Goal: Task Accomplishment & Management: Manage account settings

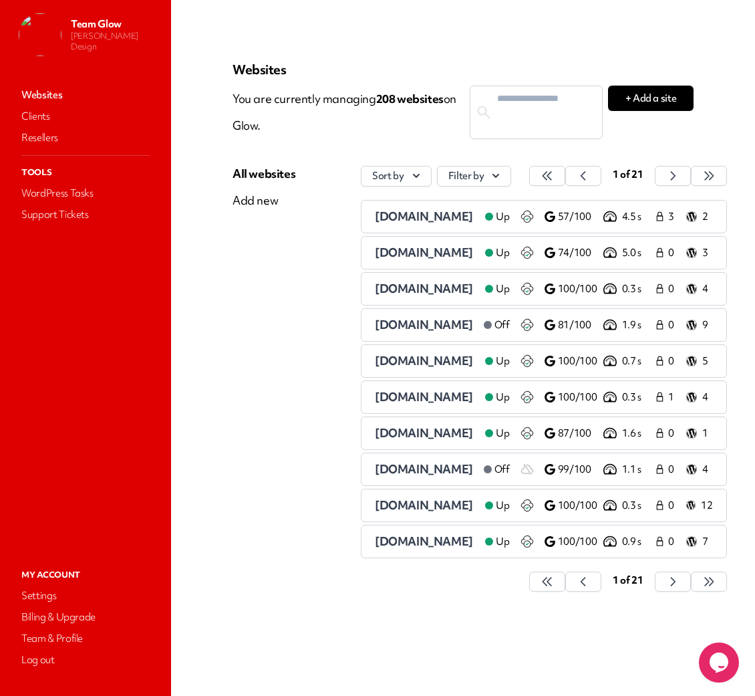
click at [404, 215] on span "[DOMAIN_NAME]" at bounding box center [424, 215] width 98 height 15
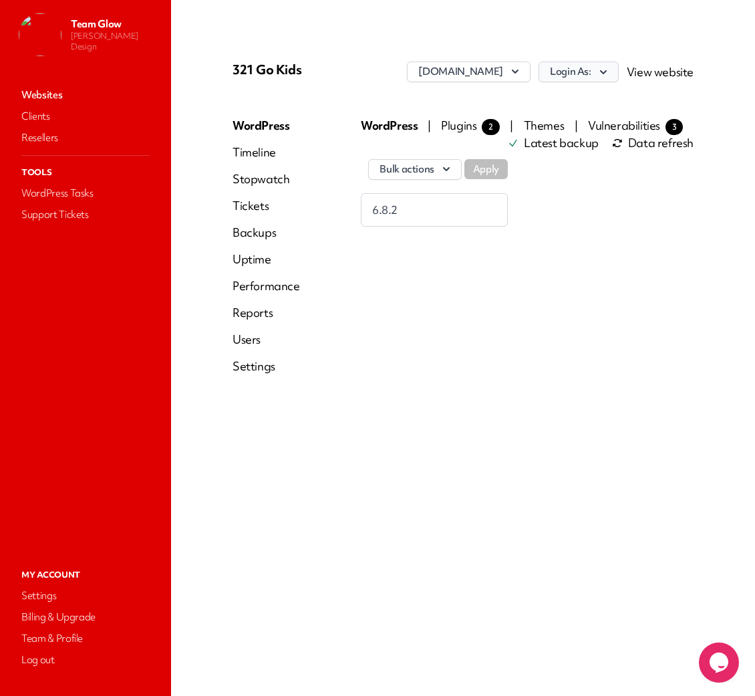
click at [603, 69] on icon "button" at bounding box center [603, 71] width 13 height 13
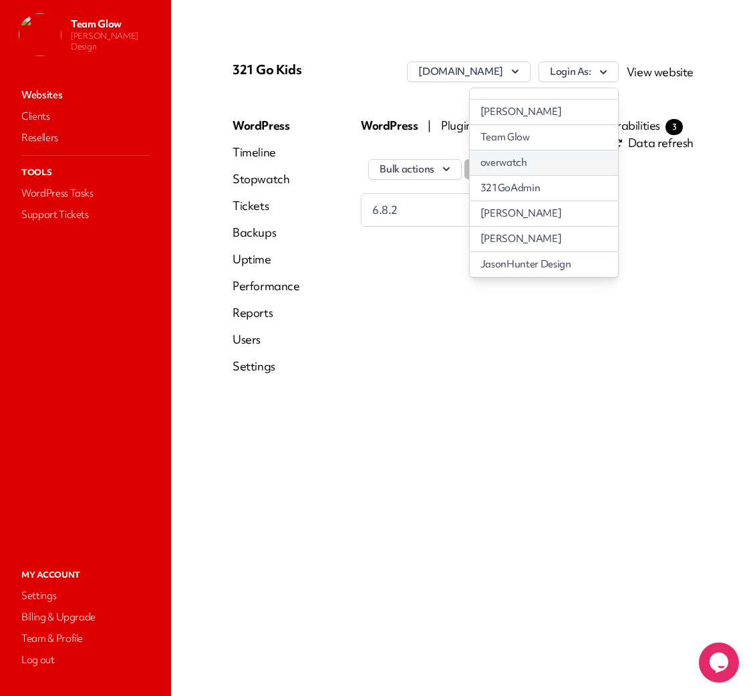
click at [560, 167] on link "overwatch" at bounding box center [544, 162] width 148 height 25
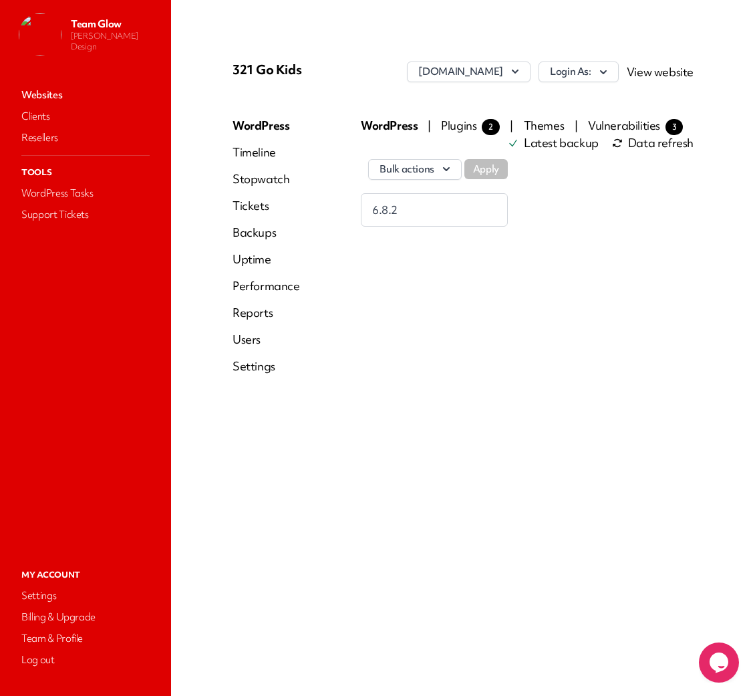
click at [246, 339] on link "Users" at bounding box center [266, 339] width 67 height 16
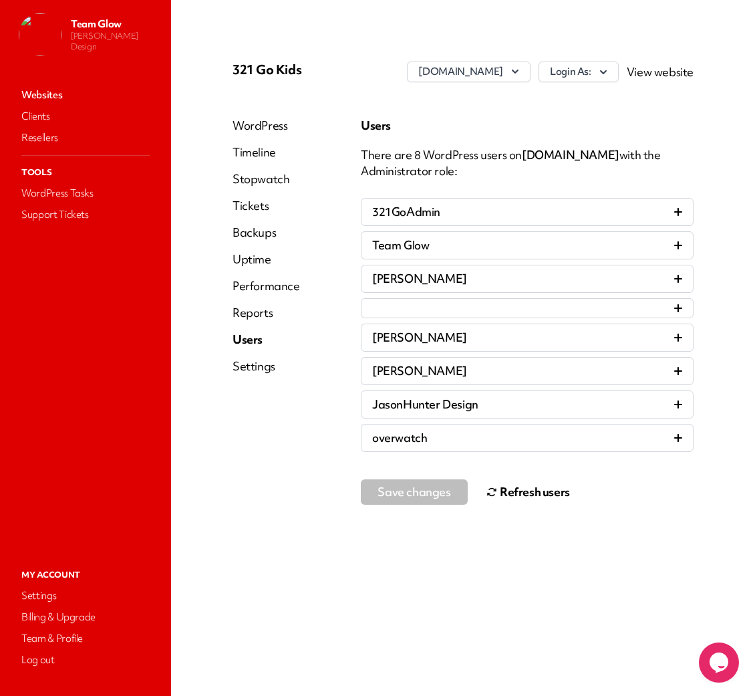
click at [497, 491] on button "Refresh users" at bounding box center [528, 491] width 84 height 27
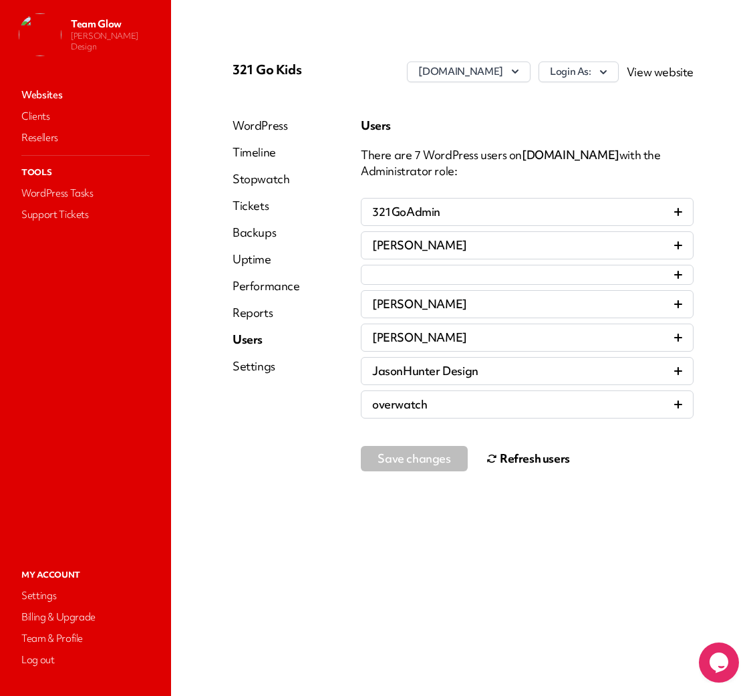
click at [43, 96] on link "Websites" at bounding box center [86, 95] width 134 height 19
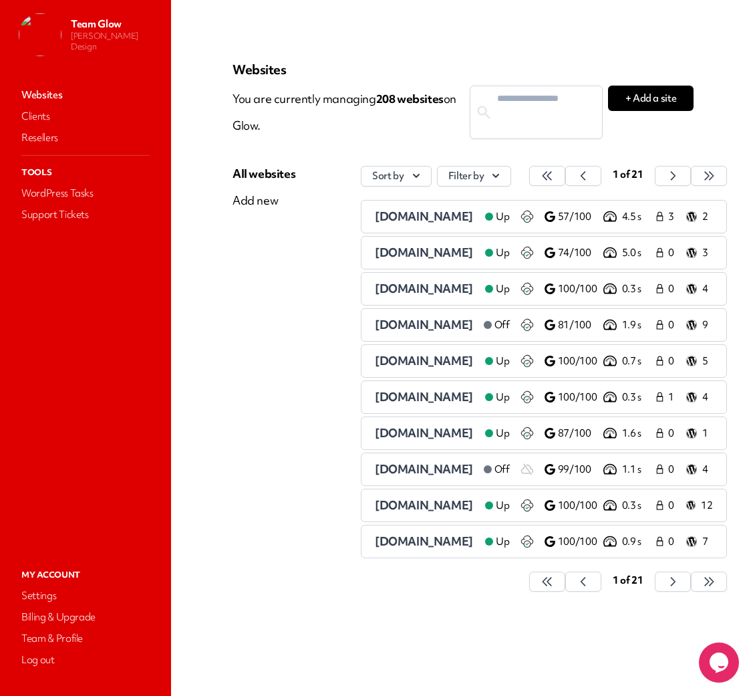
click at [414, 217] on span "[DOMAIN_NAME]" at bounding box center [424, 215] width 98 height 15
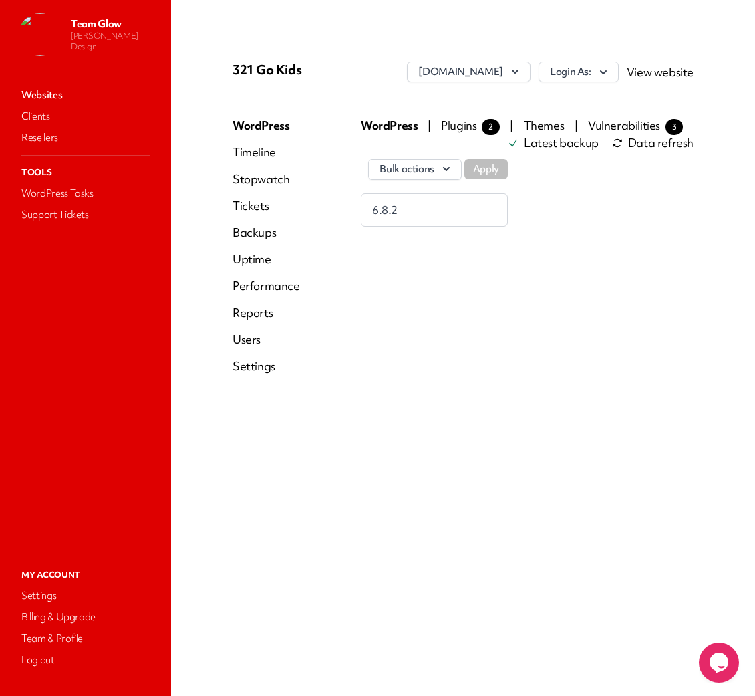
click at [241, 349] on div "WordPress Timeline Stopwatch Tickets Backups Uptime Performance Reports Users S…" at bounding box center [266, 251] width 67 height 267
click at [248, 338] on link "Users" at bounding box center [266, 339] width 67 height 16
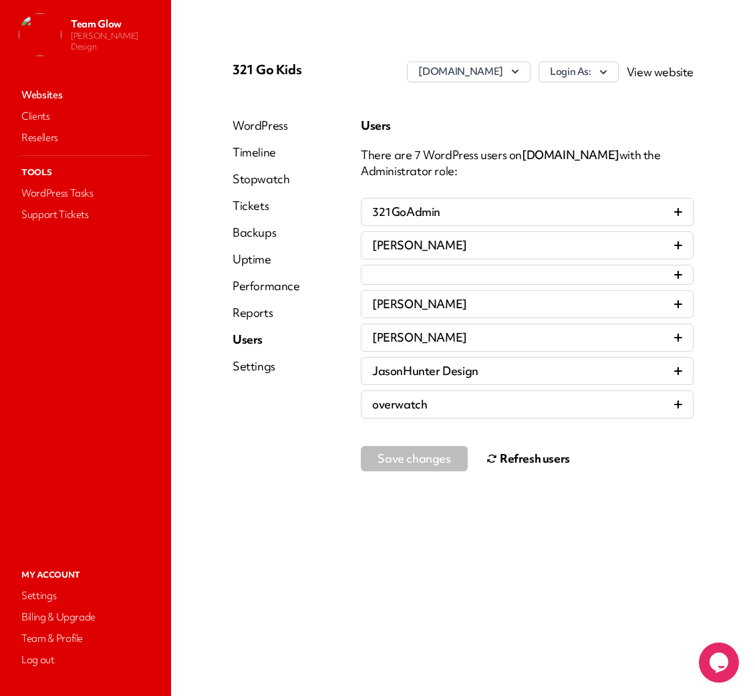
click at [519, 460] on button "Refresh users" at bounding box center [528, 458] width 84 height 27
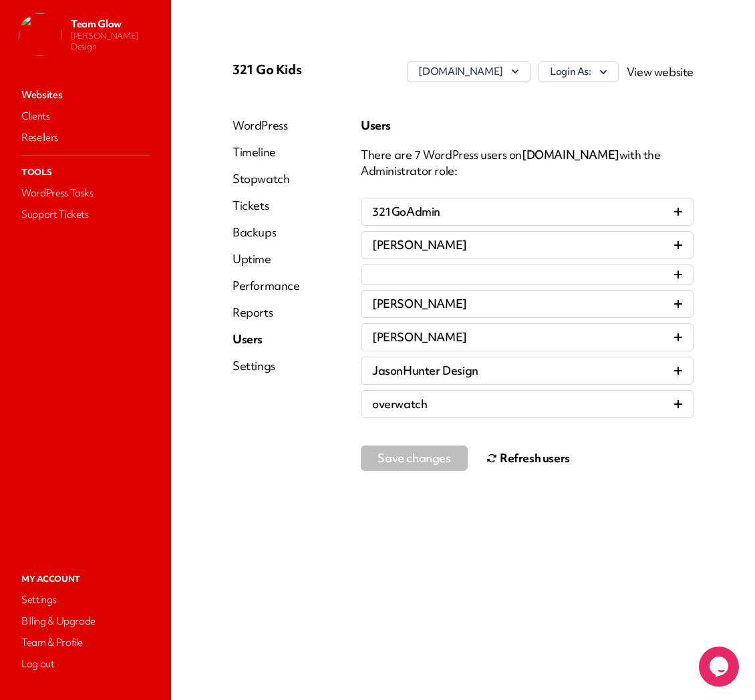
click at [256, 342] on link "Users" at bounding box center [266, 339] width 67 height 16
click at [255, 118] on link "WordPress" at bounding box center [266, 126] width 67 height 16
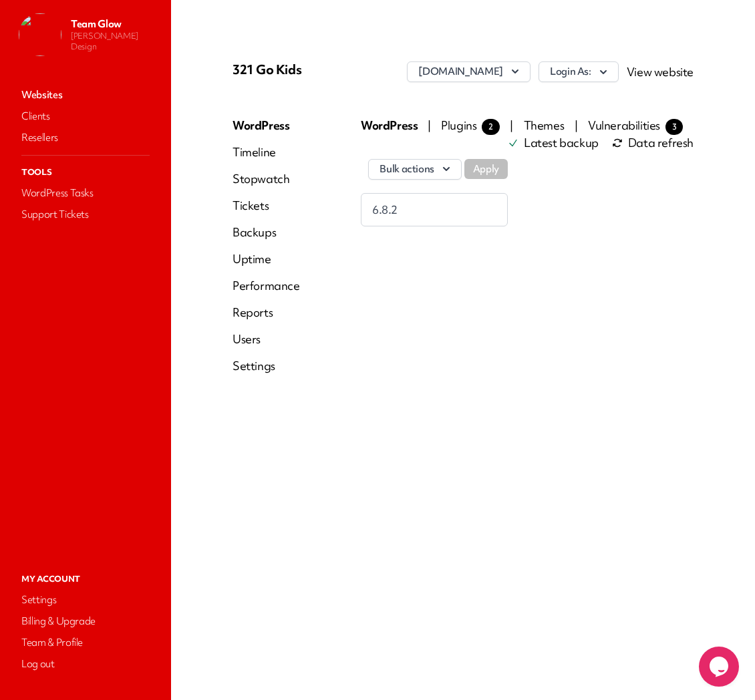
click at [255, 339] on link "Users" at bounding box center [266, 339] width 67 height 16
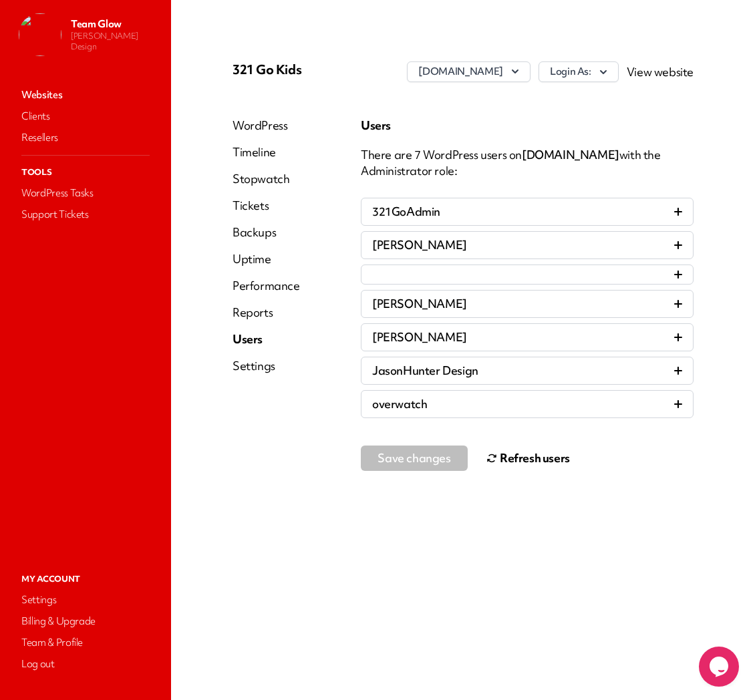
click at [513, 461] on button "Refresh users" at bounding box center [528, 458] width 84 height 27
click at [682, 275] on icon at bounding box center [678, 275] width 8 height 8
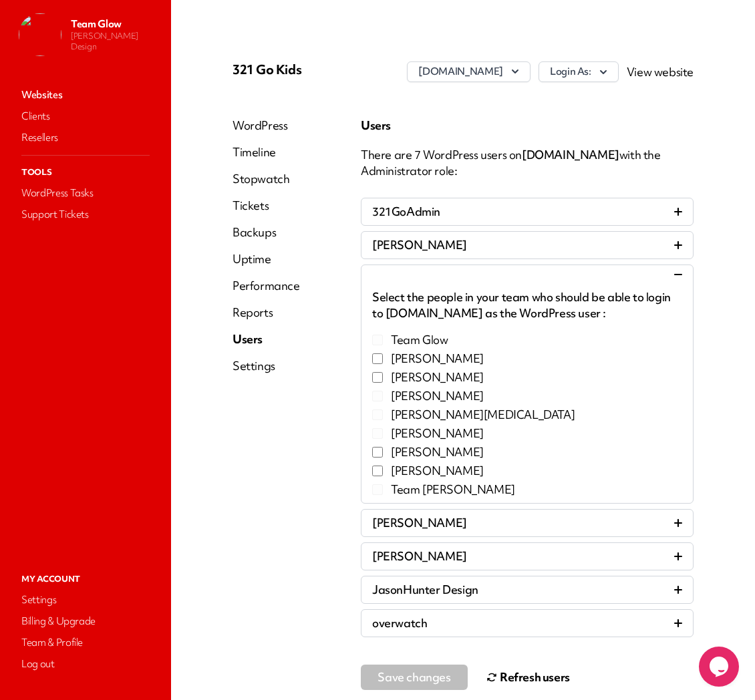
click at [674, 275] on icon at bounding box center [678, 274] width 8 height 1
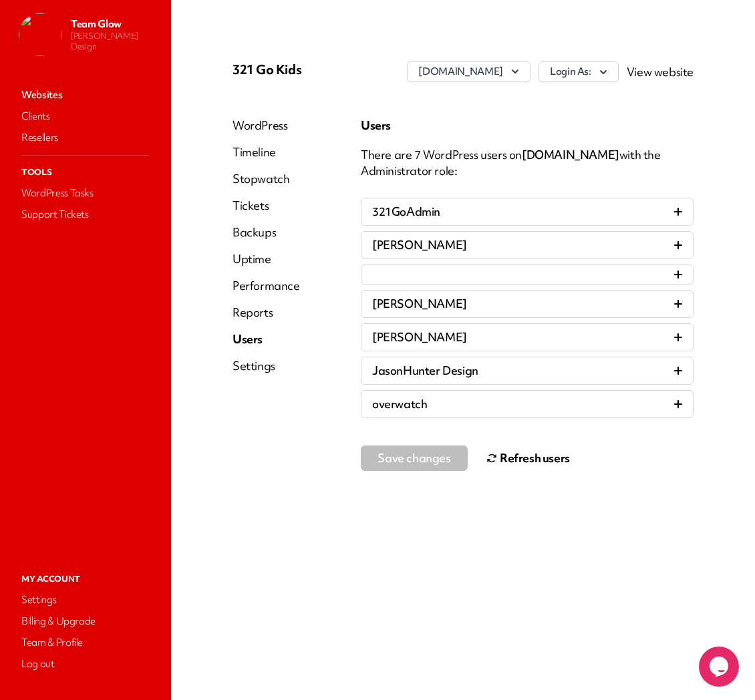
drag, startPoint x: 329, startPoint y: 75, endPoint x: 212, endPoint y: 63, distance: 117.6
click at [212, 63] on div "321 Go Kids [DOMAIN_NAME] Login As: View website WordPress Timeline Stopwatch T…" at bounding box center [462, 350] width 525 height 636
copy p "321 Go Kids"
click at [621, 275] on div at bounding box center [527, 275] width 310 height 8
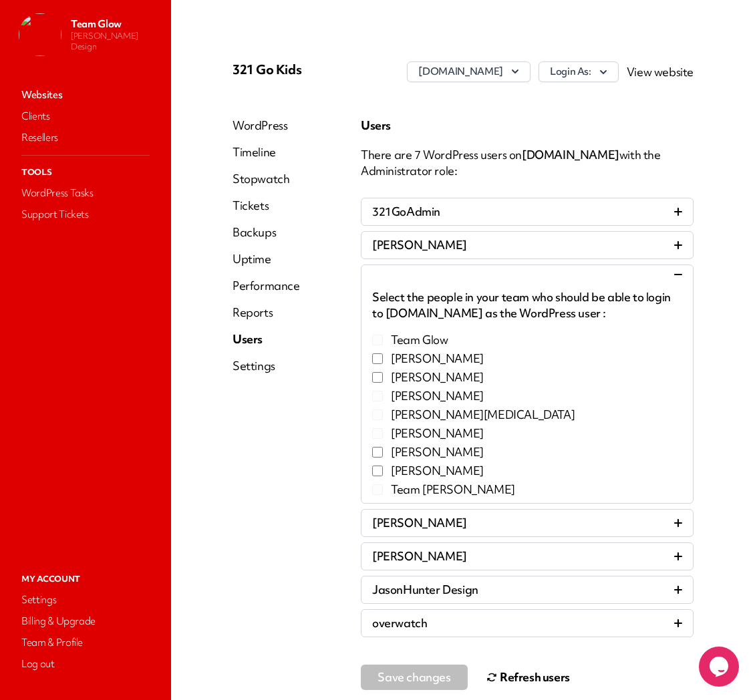
click at [674, 271] on icon at bounding box center [678, 275] width 8 height 8
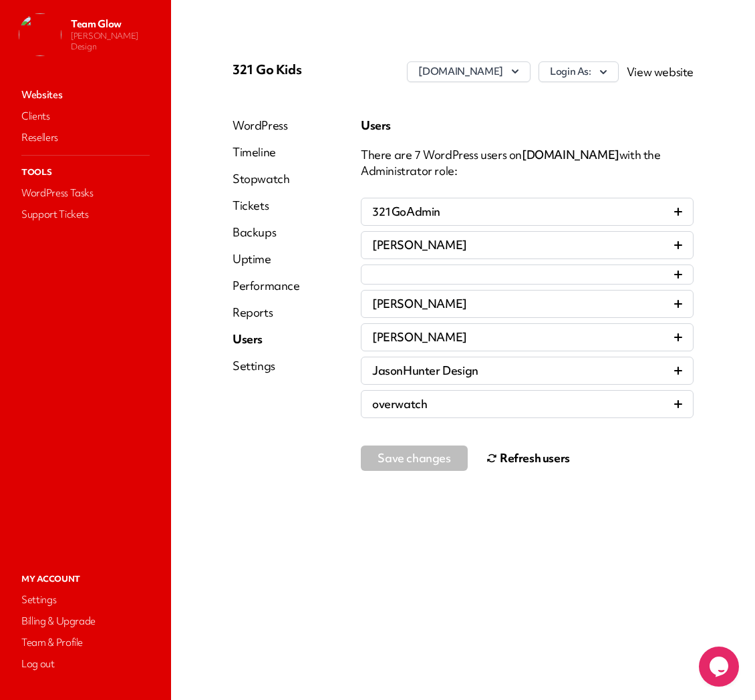
click at [501, 453] on button "Refresh users" at bounding box center [528, 458] width 84 height 27
click at [51, 95] on link "Websites" at bounding box center [86, 95] width 134 height 19
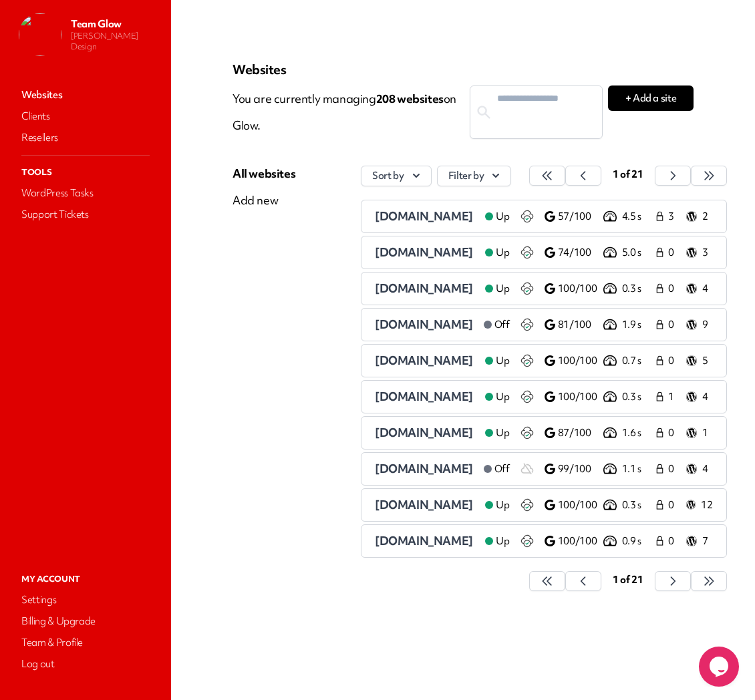
click at [404, 251] on span "3broscookies.com" at bounding box center [424, 252] width 98 height 15
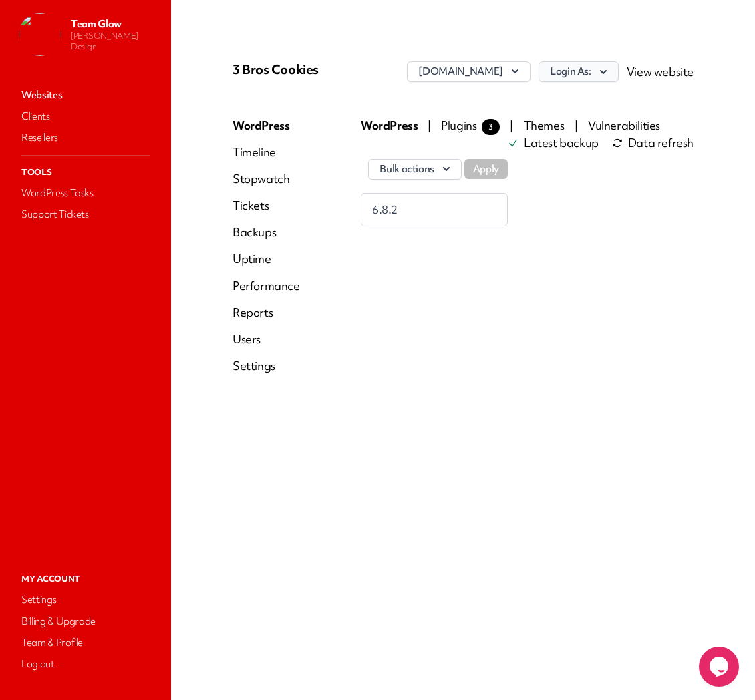
click at [604, 69] on icon "button" at bounding box center [603, 71] width 13 height 13
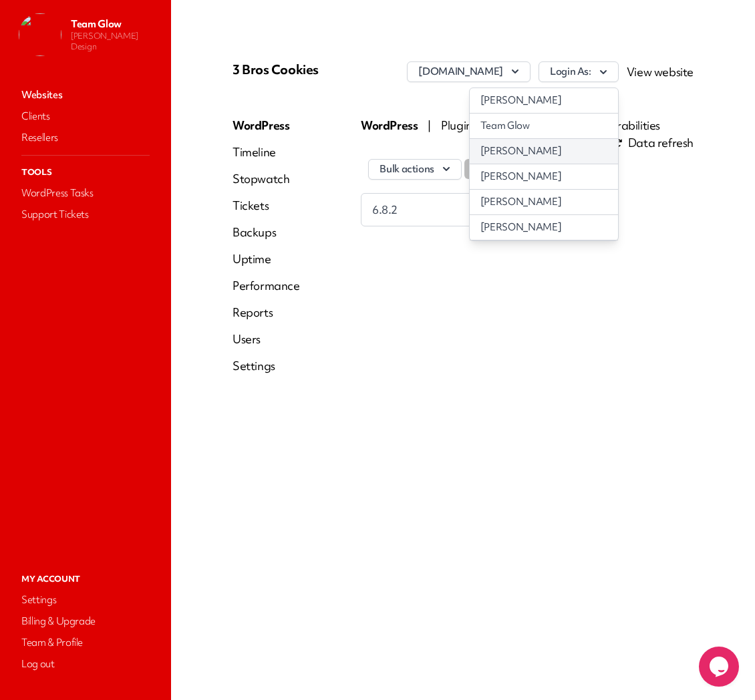
click at [552, 158] on link "[PERSON_NAME]" at bounding box center [544, 151] width 148 height 25
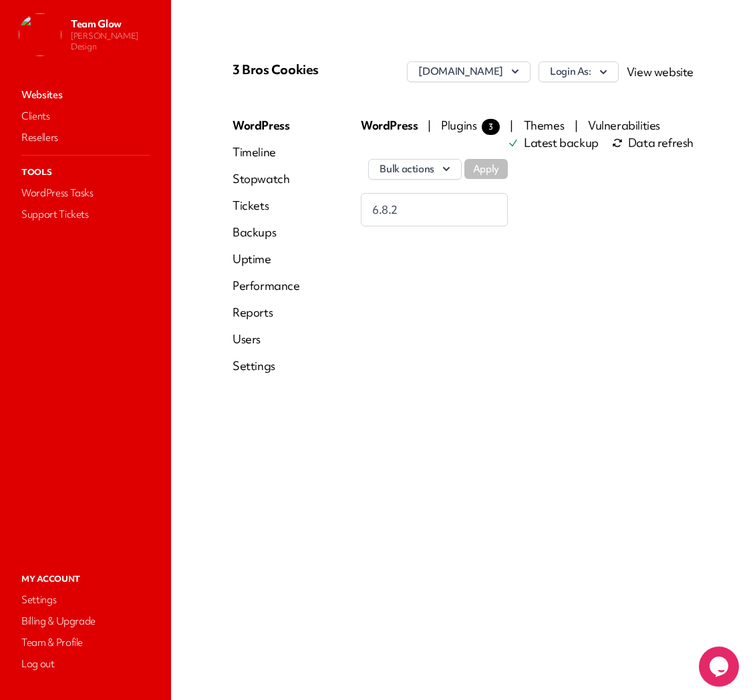
click at [256, 337] on link "Users" at bounding box center [266, 339] width 67 height 16
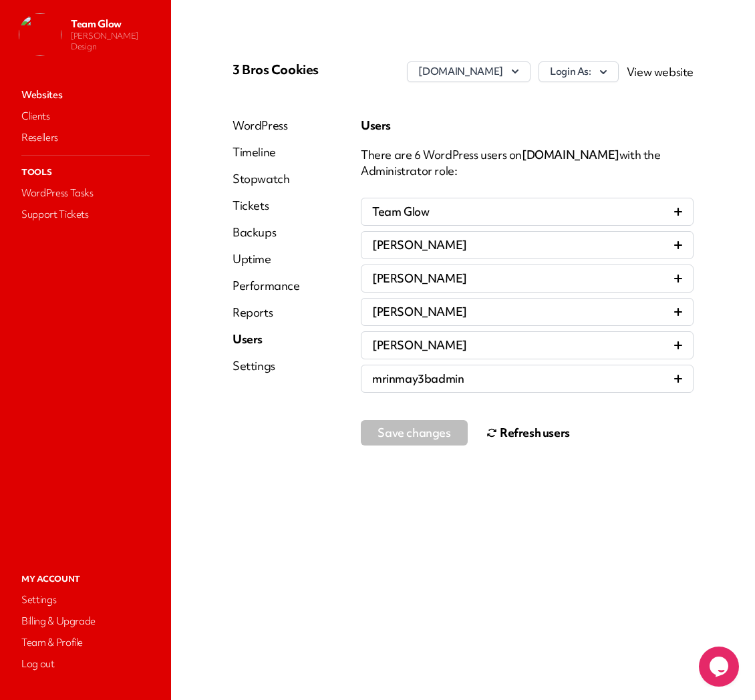
click at [515, 436] on button "Refresh users" at bounding box center [528, 433] width 84 height 27
click at [44, 96] on link "Websites" at bounding box center [86, 95] width 134 height 19
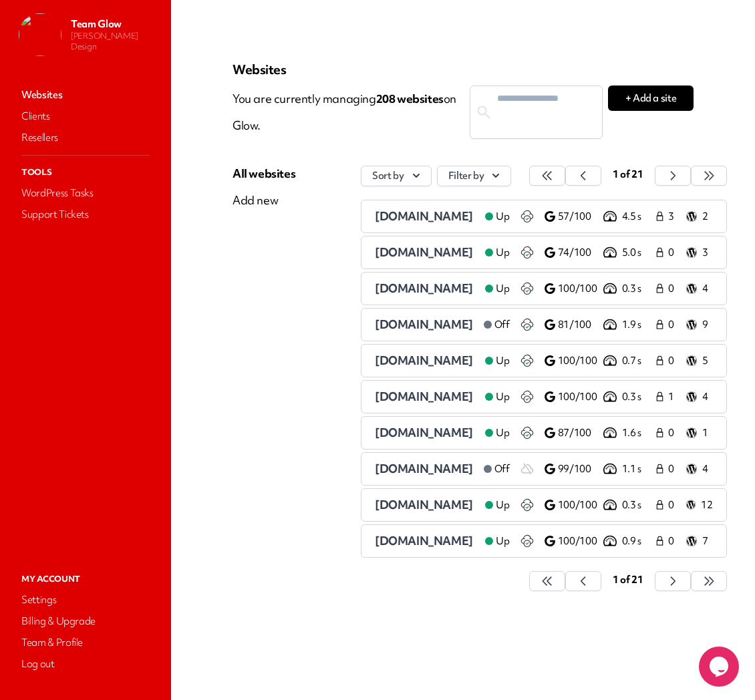
click at [408, 219] on span "[DOMAIN_NAME]" at bounding box center [424, 215] width 98 height 15
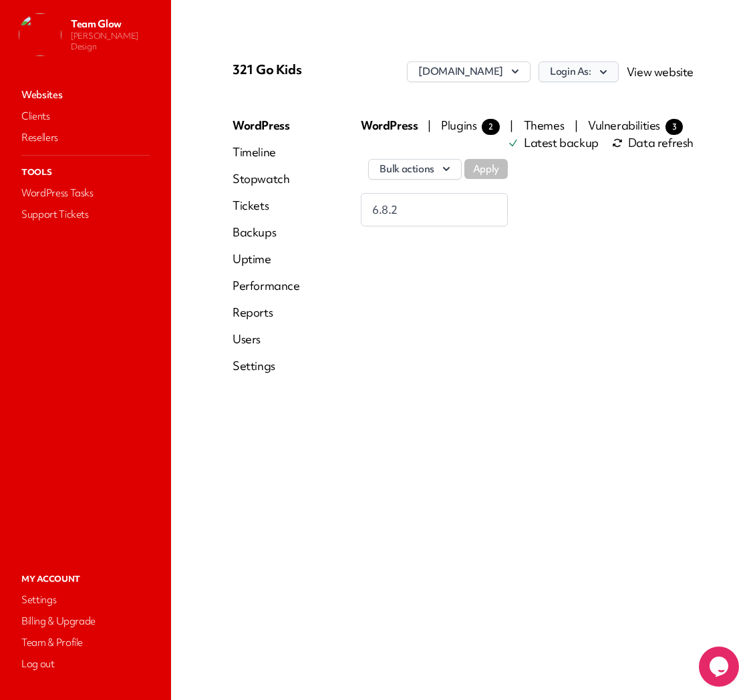
click at [607, 70] on icon "button" at bounding box center [603, 71] width 7 height 4
click at [603, 74] on icon "button" at bounding box center [603, 71] width 13 height 13
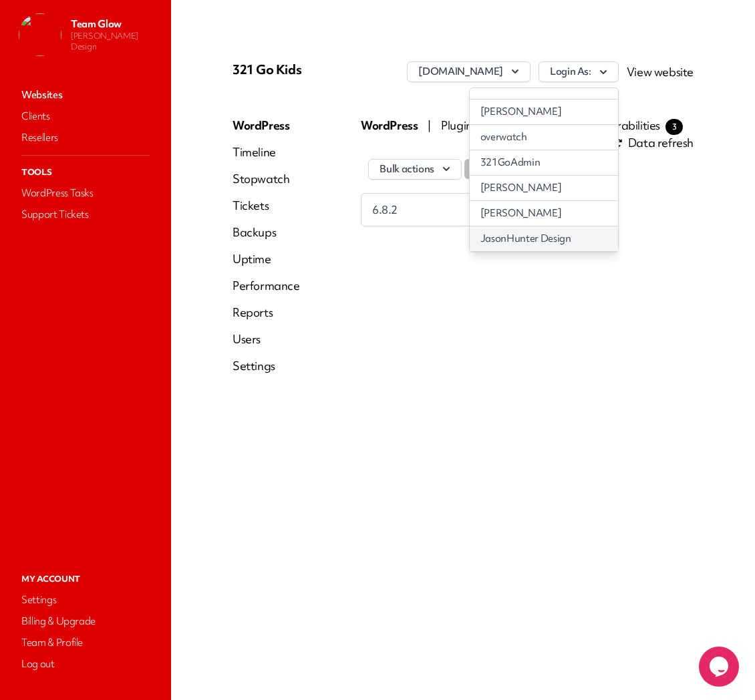
click at [579, 237] on link "JasonHunter Design" at bounding box center [544, 239] width 148 height 25
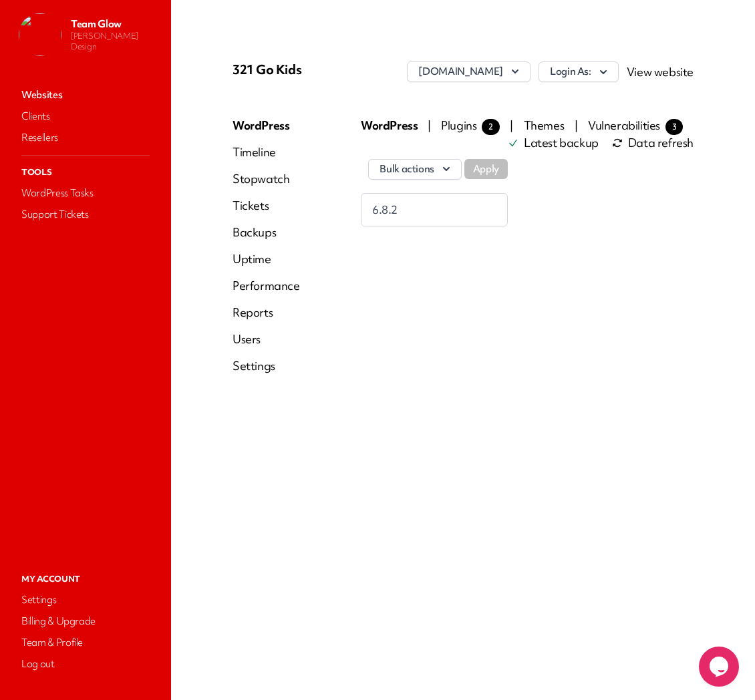
click at [248, 343] on link "Users" at bounding box center [266, 339] width 67 height 16
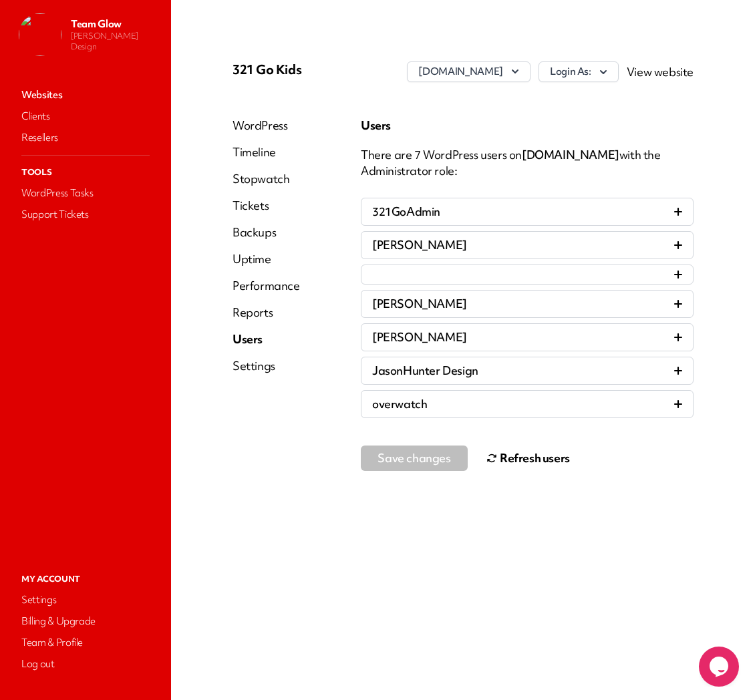
click at [531, 456] on button "Refresh users" at bounding box center [528, 458] width 84 height 27
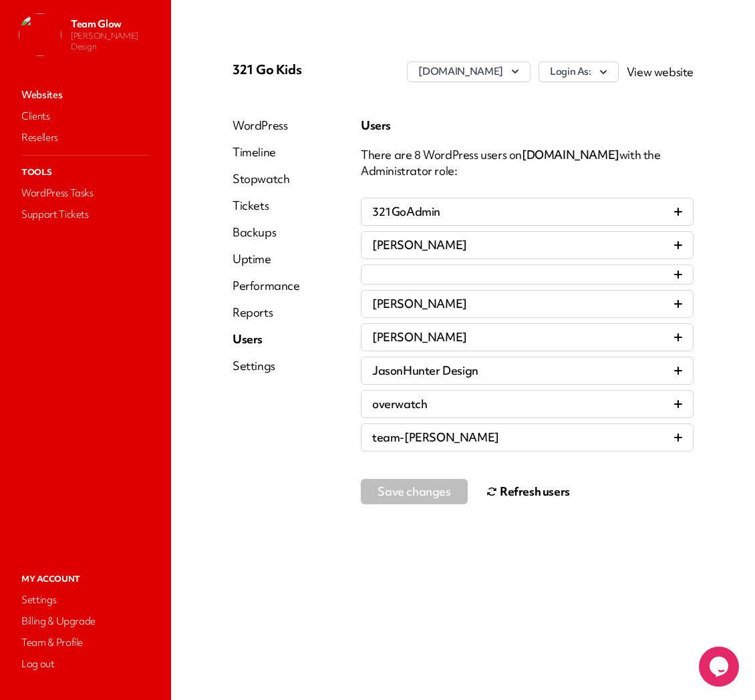
click at [42, 94] on link "Websites" at bounding box center [86, 95] width 134 height 19
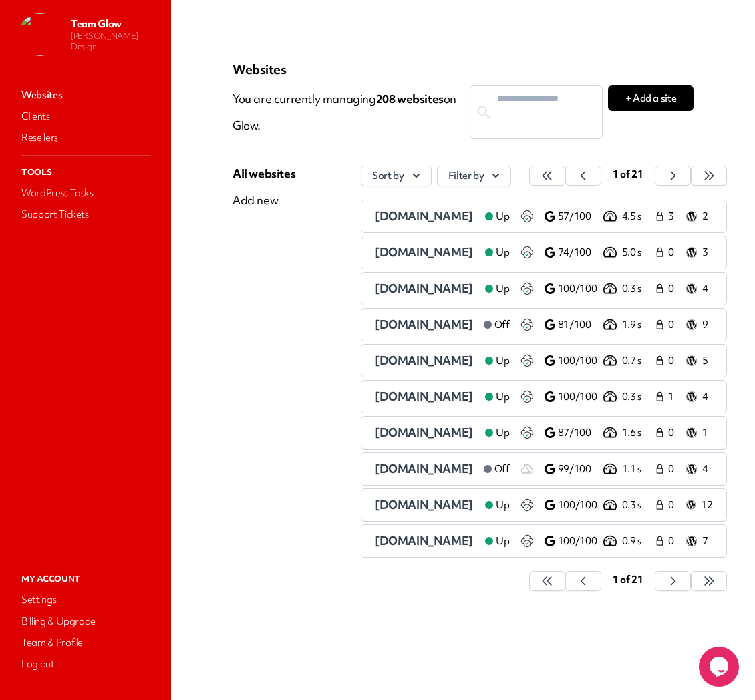
click at [449, 291] on span "46-2supplements.com" at bounding box center [424, 288] width 98 height 15
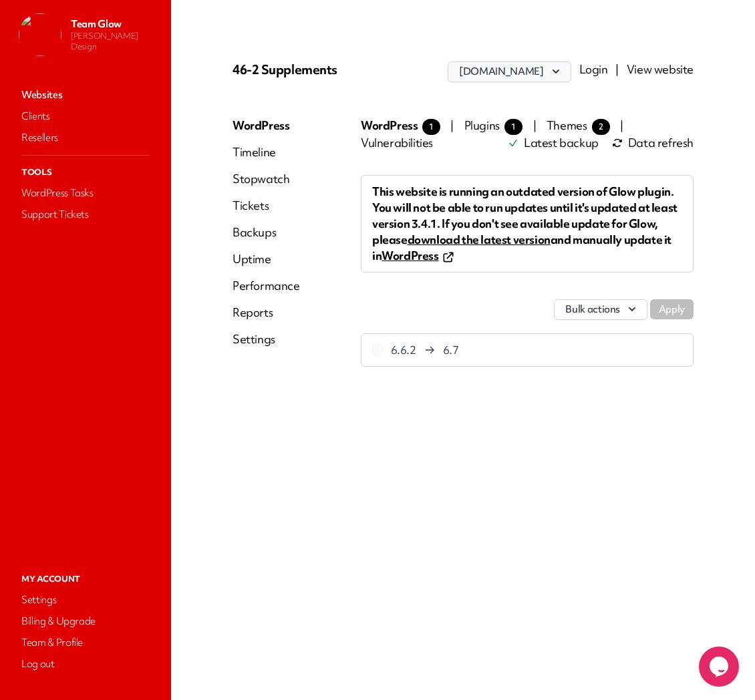
click at [559, 69] on icon "button" at bounding box center [555, 71] width 13 height 13
click at [680, 95] on div "46-2 Supplements 46-2supplements.com 46-2supplements.com Add another site Login…" at bounding box center [463, 213] width 493 height 337
click at [597, 72] on link "Login" at bounding box center [593, 68] width 29 height 15
drag, startPoint x: 361, startPoint y: 74, endPoint x: 233, endPoint y: 78, distance: 128.3
click at [168, 81] on div "Team Glow Jason Hunter Design Websites Clients Resellers Tools WordPress Tasks …" at bounding box center [377, 350] width 755 height 700
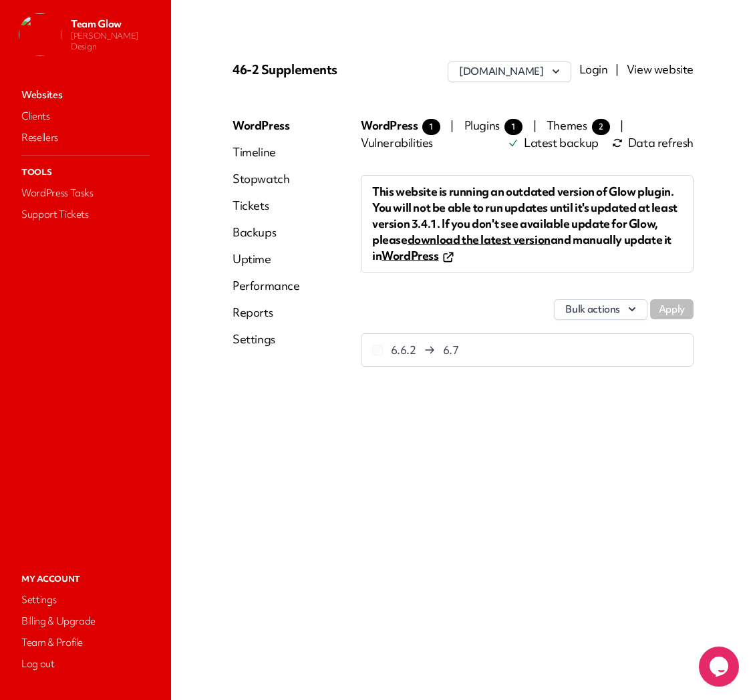
click at [337, 63] on p "46-2 Supplements" at bounding box center [310, 69] width 154 height 16
drag, startPoint x: 345, startPoint y: 72, endPoint x: 206, endPoint y: 74, distance: 139.0
click at [206, 74] on div "46-2 Supplements 46-2supplements.com Login | View website WordPress Timeline St…" at bounding box center [462, 350] width 525 height 636
copy p "46-2 Supplements"
drag, startPoint x: 426, startPoint y: 41, endPoint x: 328, endPoint y: 51, distance: 98.7
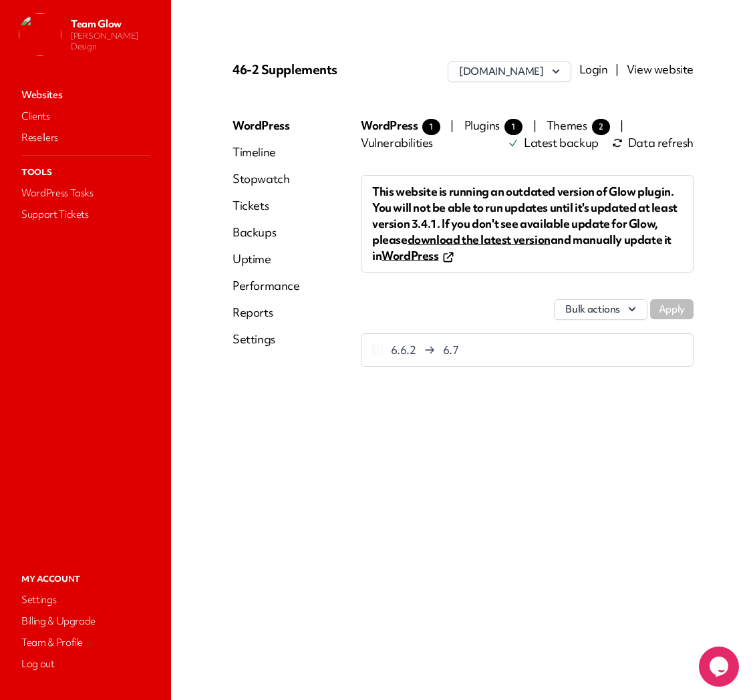
click at [426, 42] on div "46-2 Supplements 46-2supplements.com Login | View website WordPress Timeline St…" at bounding box center [462, 350] width 525 height 636
click at [55, 94] on link "Websites" at bounding box center [86, 95] width 134 height 19
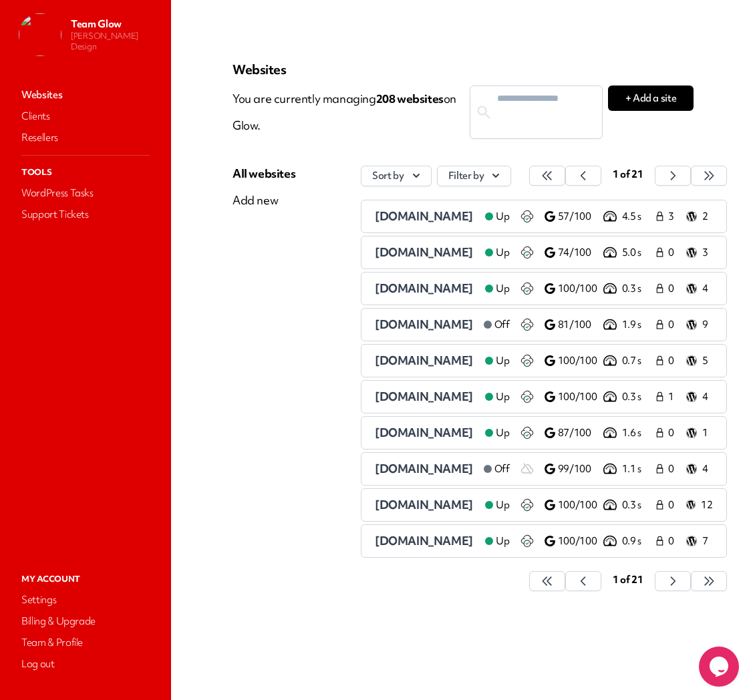
click at [425, 329] on span "Thoughtstreams.com" at bounding box center [424, 324] width 98 height 15
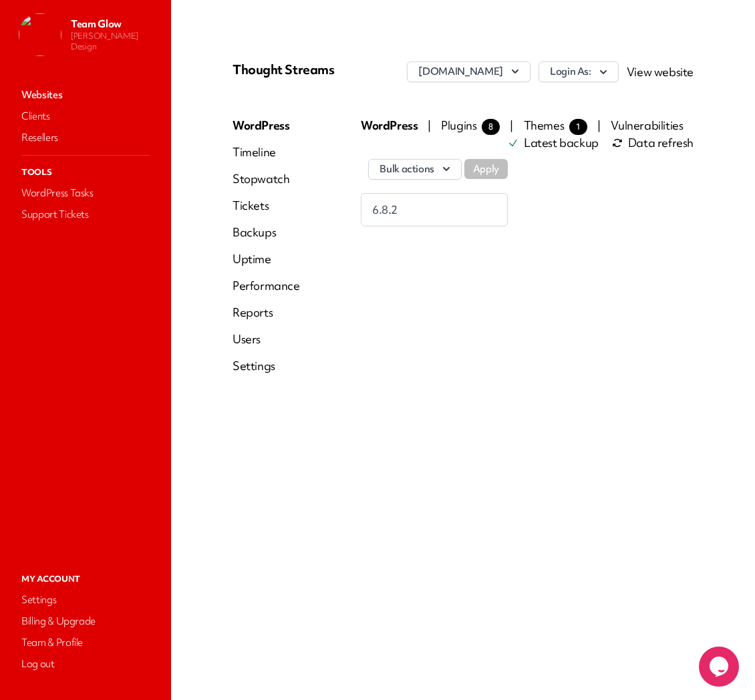
drag, startPoint x: 232, startPoint y: 69, endPoint x: 339, endPoint y: 76, distance: 107.2
click at [339, 76] on p "Thought Streams" at bounding box center [310, 69] width 154 height 16
click at [603, 74] on icon "button" at bounding box center [603, 71] width 13 height 13
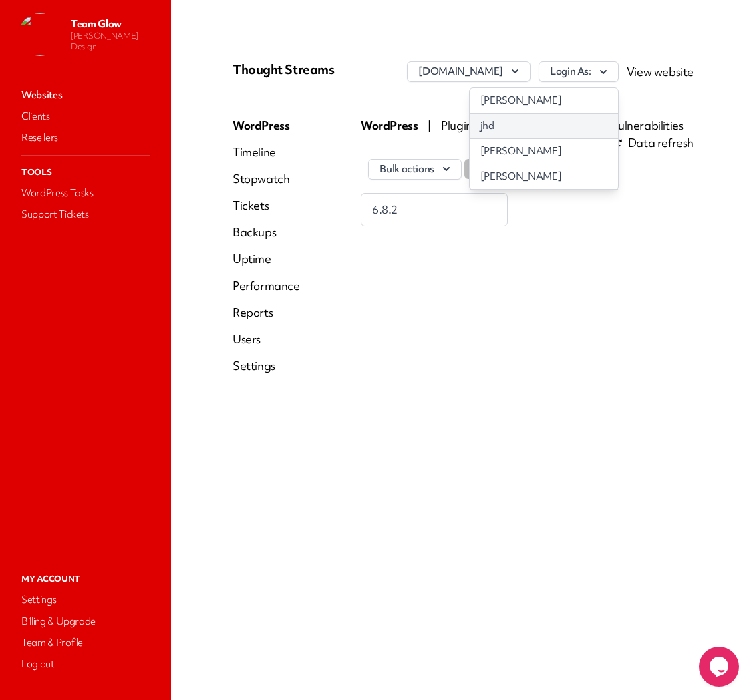
click at [539, 135] on link "jhd" at bounding box center [544, 126] width 148 height 25
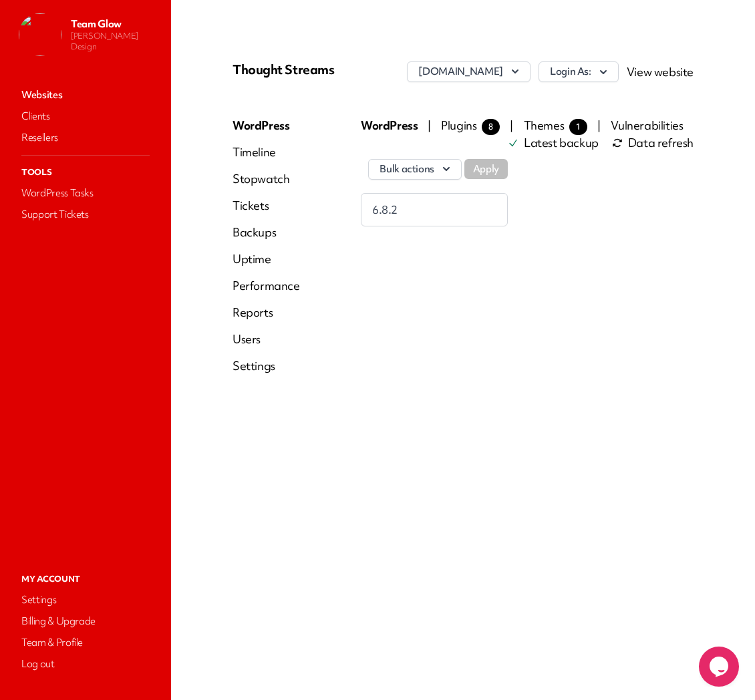
click at [253, 337] on link "Users" at bounding box center [266, 339] width 67 height 16
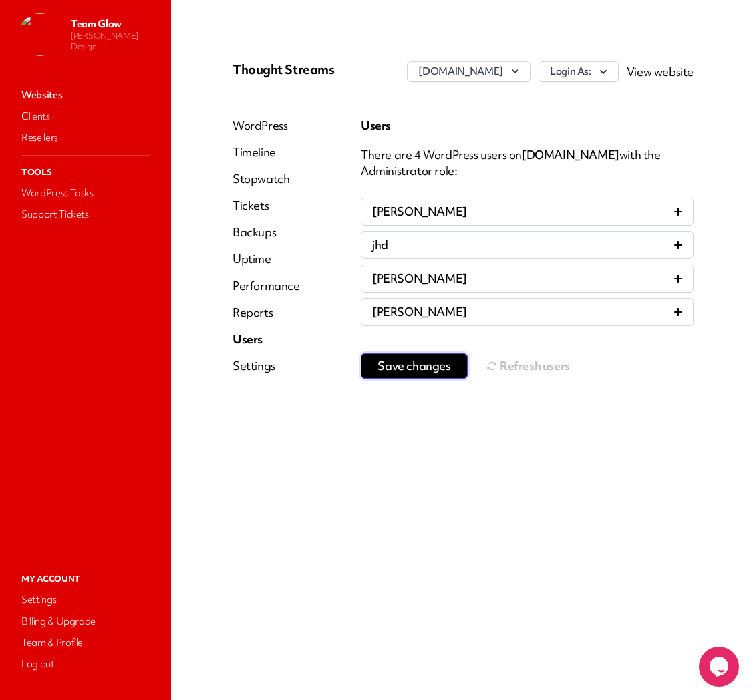
click at [430, 364] on span "Save changes" at bounding box center [414, 366] width 73 height 13
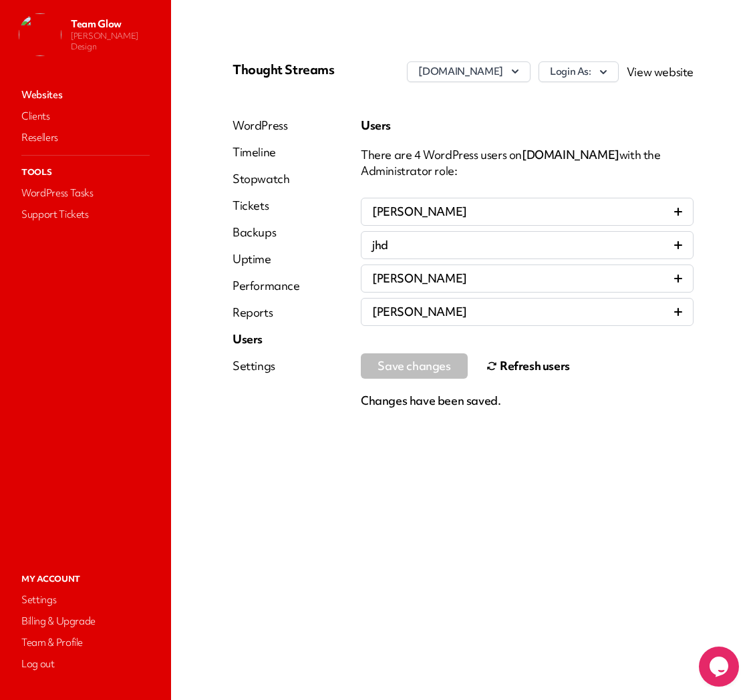
click at [529, 368] on button "Refresh users" at bounding box center [528, 366] width 84 height 27
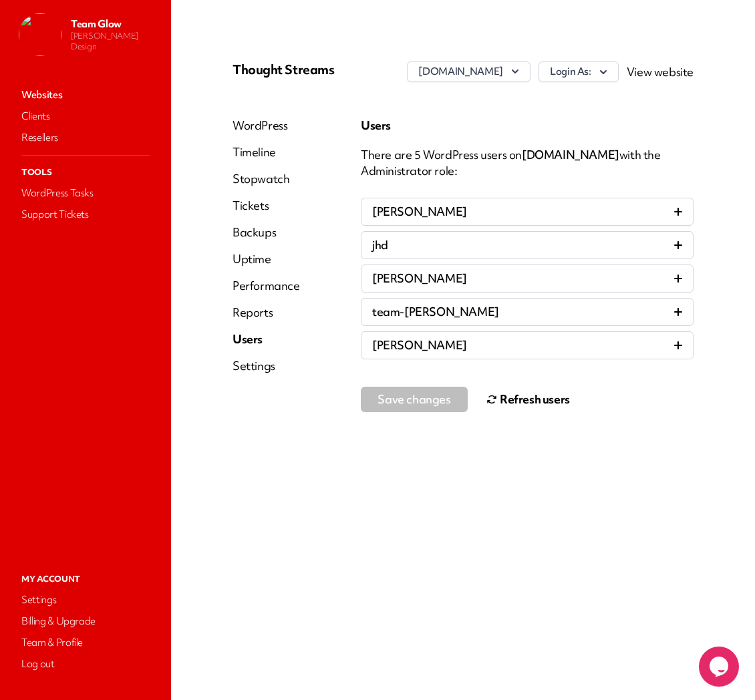
click at [84, 92] on link "Websites" at bounding box center [86, 95] width 134 height 19
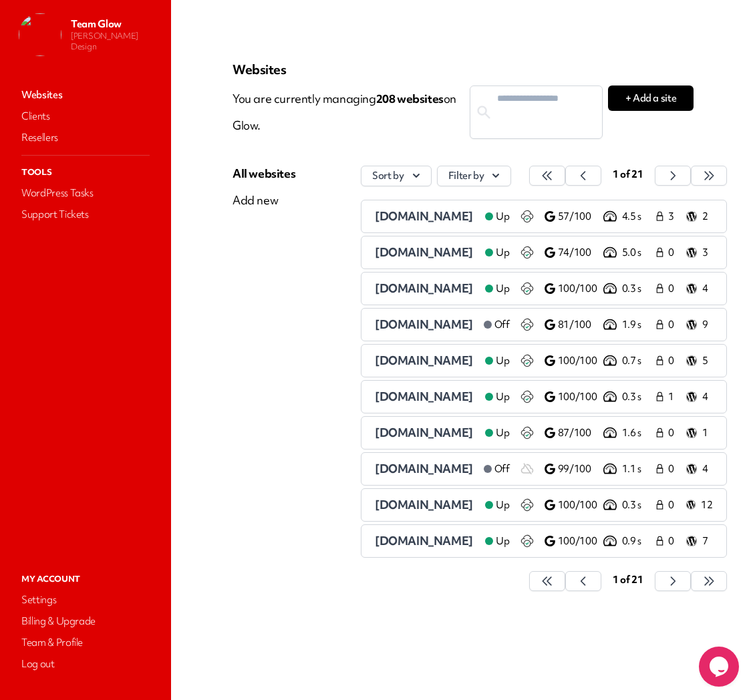
click at [415, 364] on span "absolute-medical.com" at bounding box center [424, 360] width 98 height 15
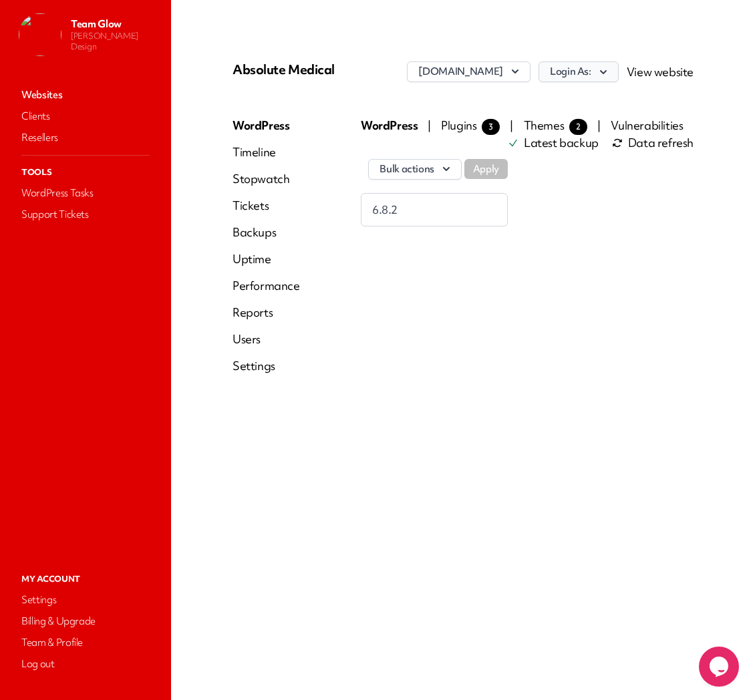
click at [606, 68] on icon "button" at bounding box center [603, 71] width 13 height 13
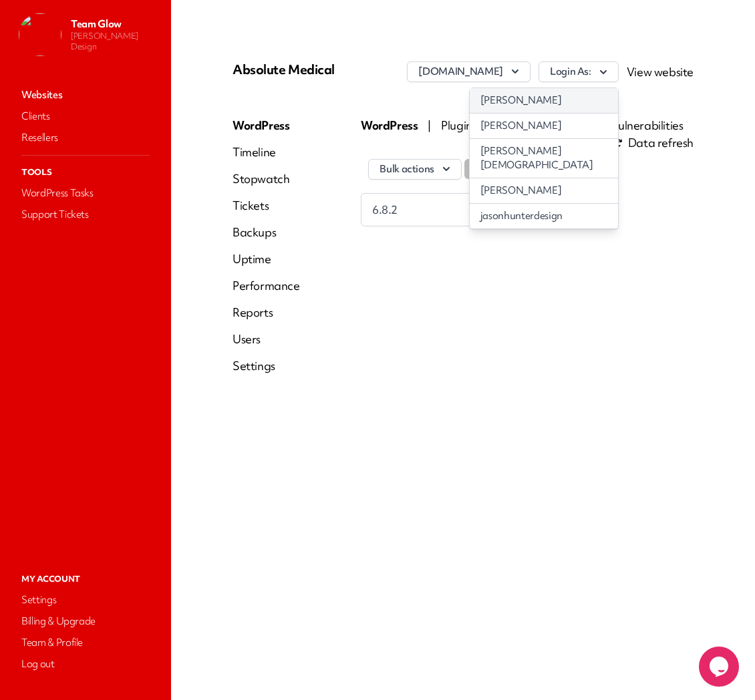
click at [577, 95] on link "[PERSON_NAME]" at bounding box center [544, 100] width 148 height 25
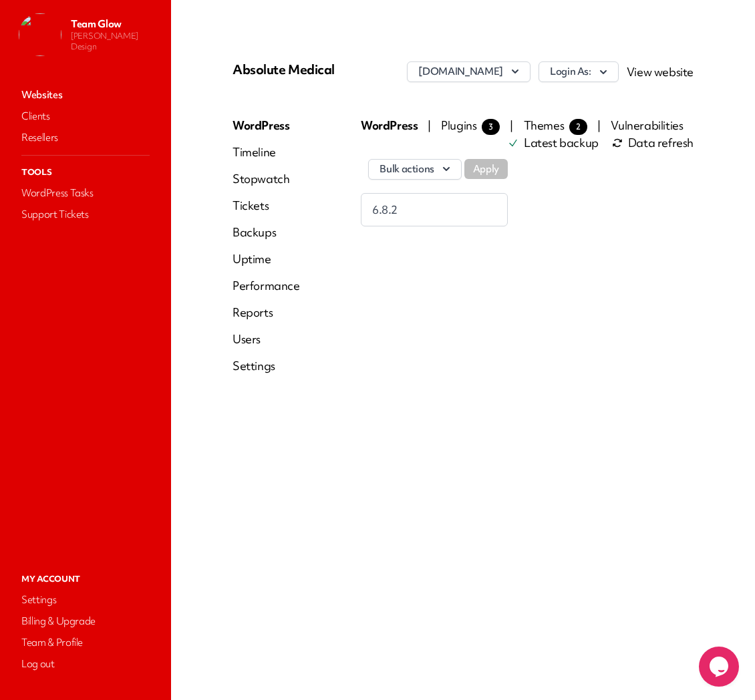
drag, startPoint x: 249, startPoint y: 337, endPoint x: 262, endPoint y: 345, distance: 15.3
click at [249, 338] on link "Users" at bounding box center [266, 339] width 67 height 16
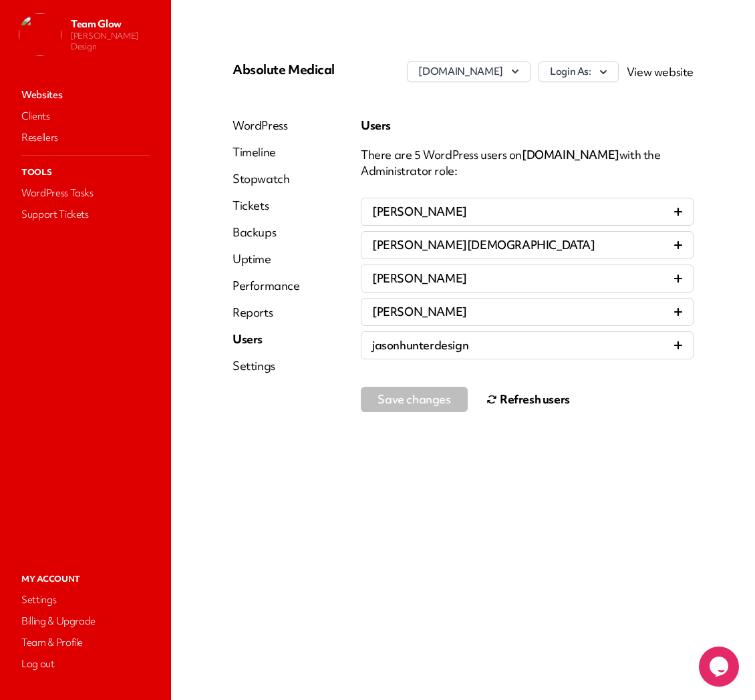
click at [503, 403] on button "Refresh users" at bounding box center [528, 399] width 84 height 27
click at [47, 94] on link "Websites" at bounding box center [86, 95] width 134 height 19
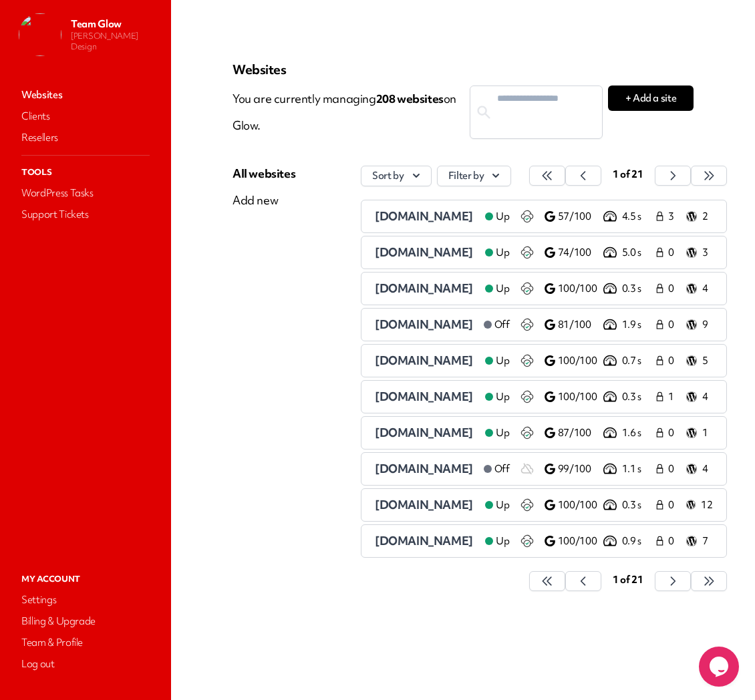
click at [438, 398] on span "amerilubes.com" at bounding box center [424, 396] width 98 height 15
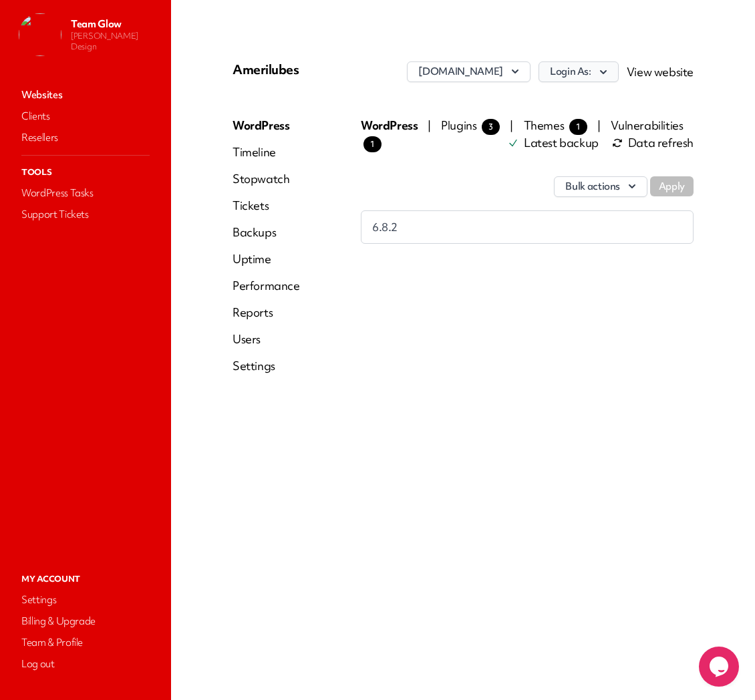
click at [601, 68] on icon "button" at bounding box center [603, 71] width 13 height 13
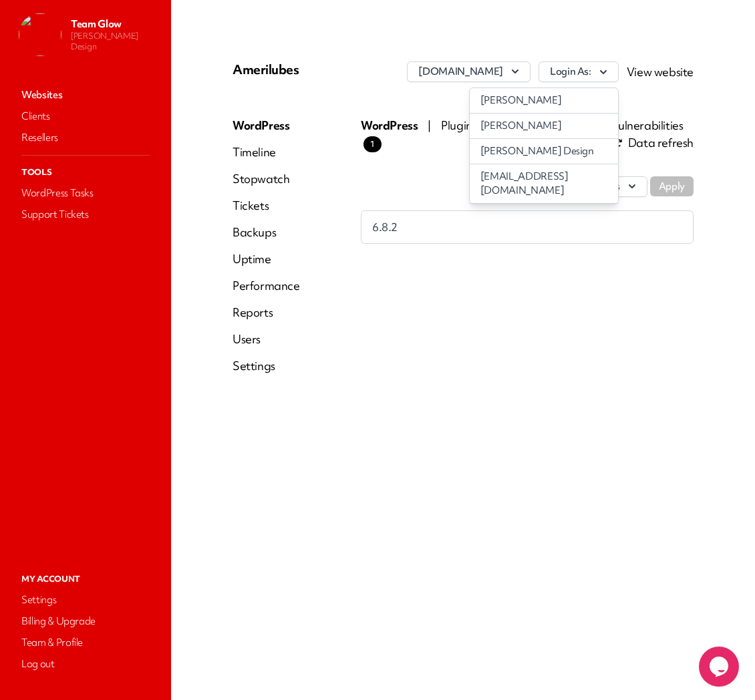
click at [555, 157] on link "[PERSON_NAME] Design" at bounding box center [544, 151] width 148 height 25
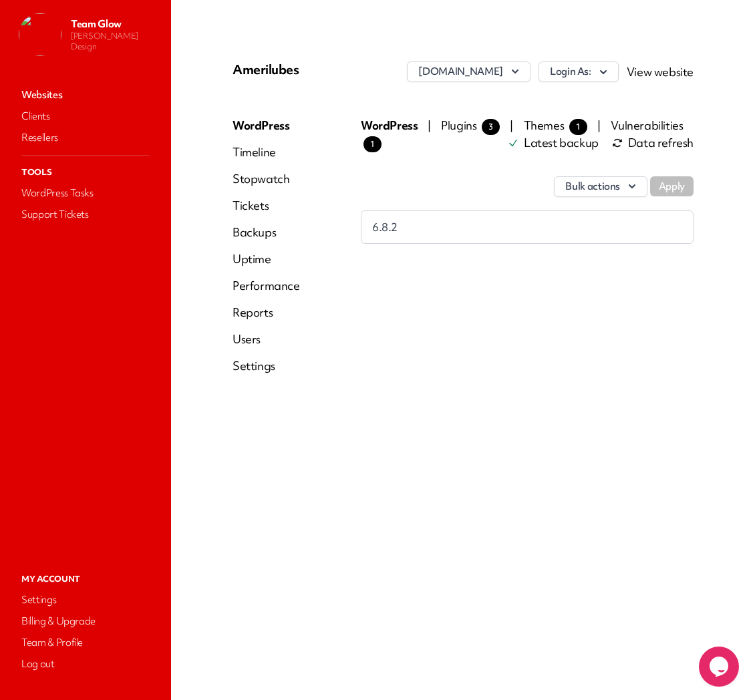
click at [249, 336] on link "Users" at bounding box center [266, 339] width 67 height 16
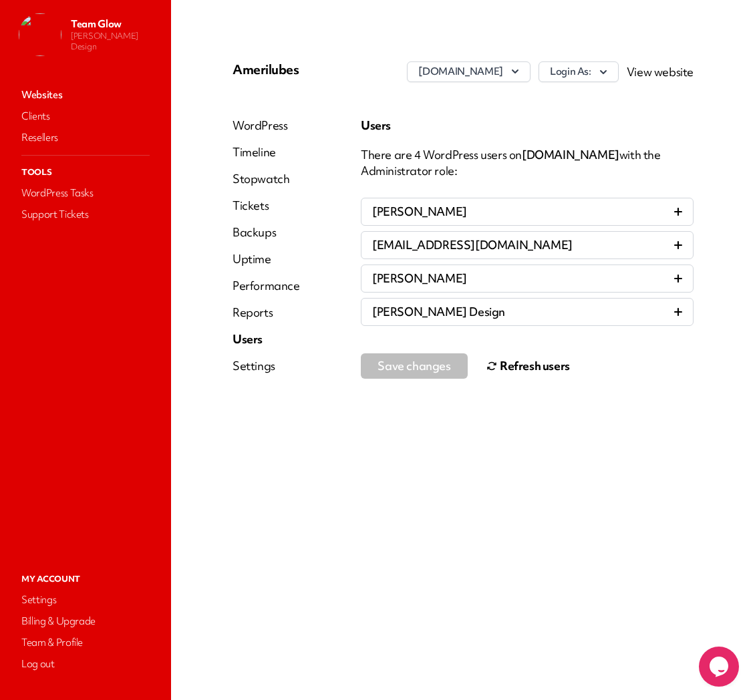
click at [511, 365] on button "Refresh users" at bounding box center [528, 366] width 84 height 27
